Goal: Find specific page/section: Find specific page/section

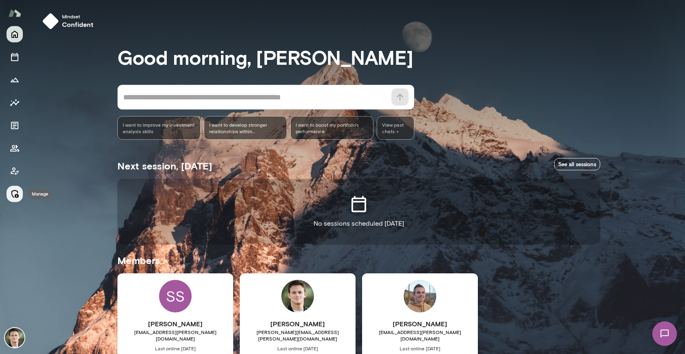
click at [19, 192] on icon "Manage" at bounding box center [15, 194] width 10 height 10
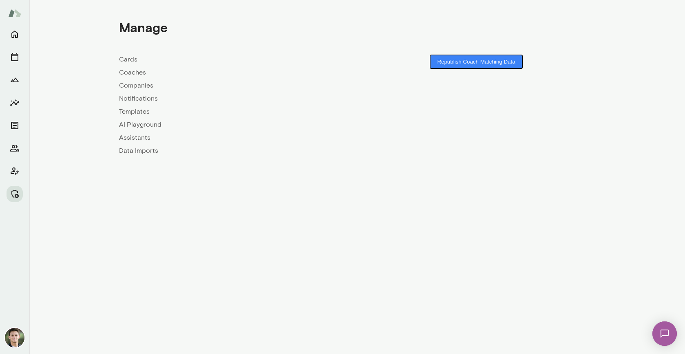
click at [125, 86] on link "Companies" at bounding box center [238, 86] width 238 height 10
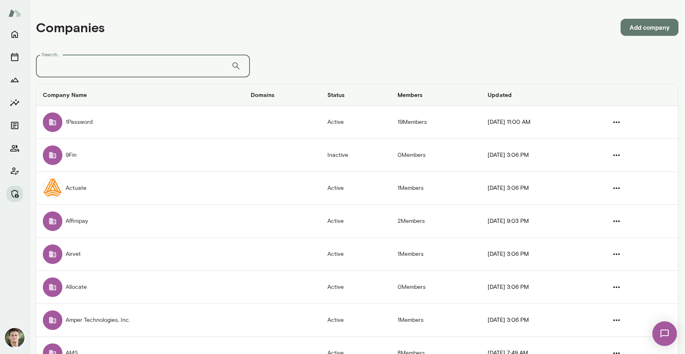
click at [132, 68] on input "Search..." at bounding box center [133, 66] width 195 height 23
type input "*"
type input "*****"
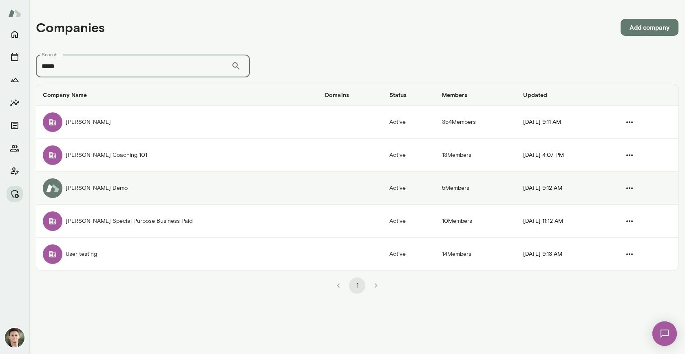
click at [102, 191] on td "[PERSON_NAME] Demo" at bounding box center [177, 188] width 282 height 33
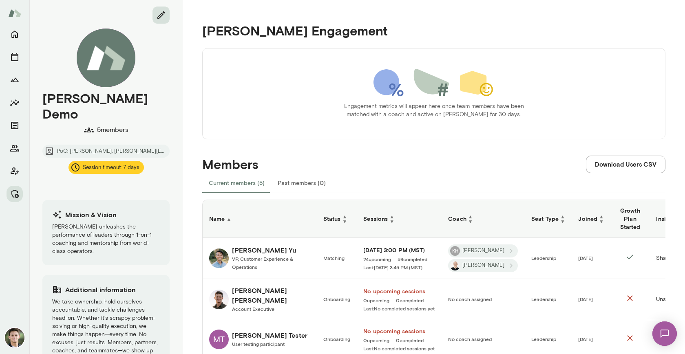
click at [159, 16] on icon "edit" at bounding box center [161, 15] width 10 height 10
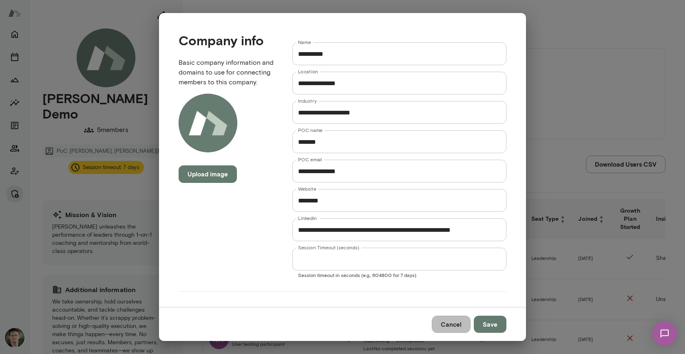
click at [448, 327] on button "Cancel" at bounding box center [451, 324] width 39 height 17
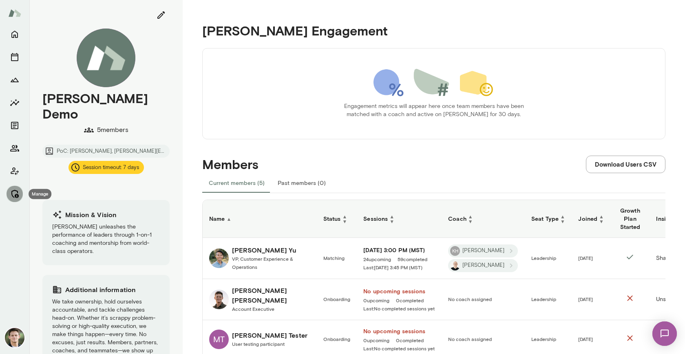
click at [13, 188] on button "Manage" at bounding box center [15, 194] width 16 height 16
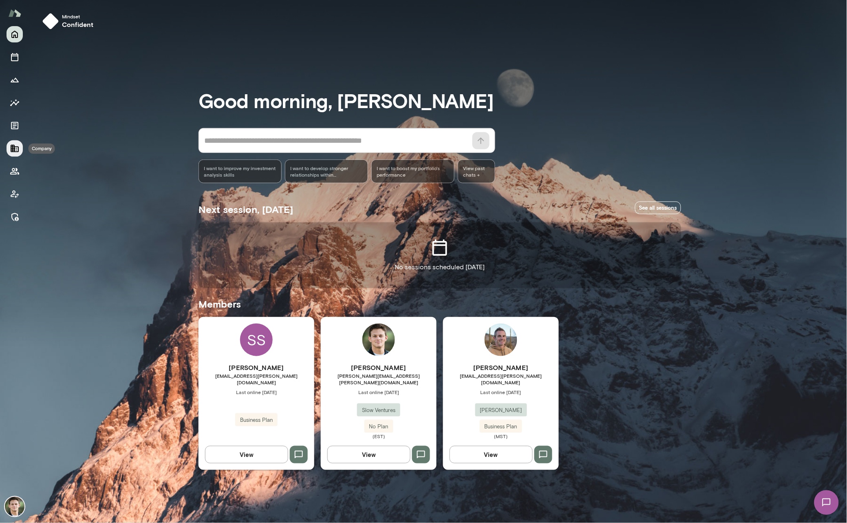
click at [13, 149] on icon "Company" at bounding box center [15, 148] width 10 height 10
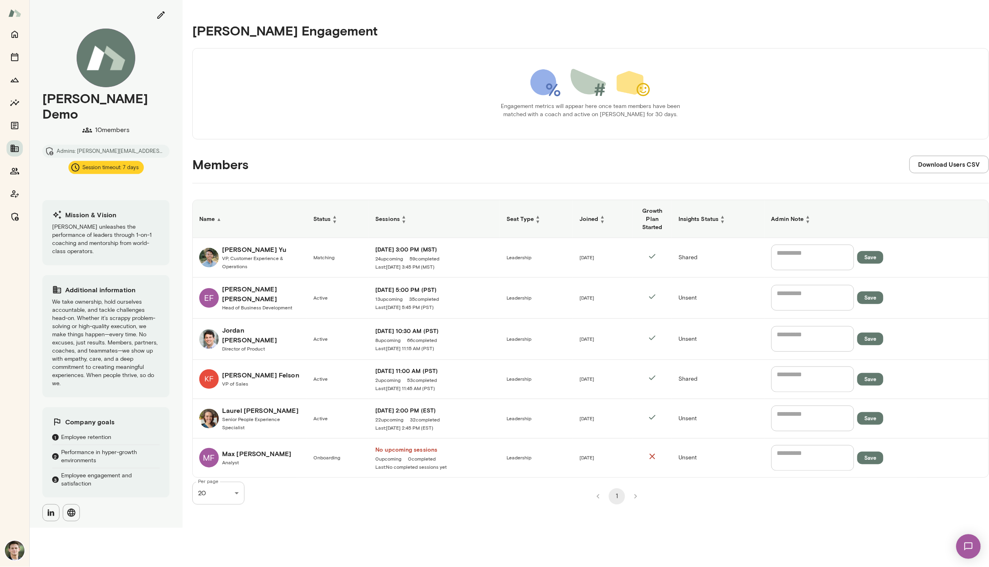
click at [847, 40] on div "Mento Engagement Engagement metrics will appear here once team members have bee…" at bounding box center [590, 69] width 797 height 139
drag, startPoint x: 660, startPoint y: 111, endPoint x: 484, endPoint y: 108, distance: 176.6
click at [484, 108] on div "Engagement metrics will appear here once team members have been matched with a …" at bounding box center [590, 93] width 797 height 91
